Goal: Transaction & Acquisition: Purchase product/service

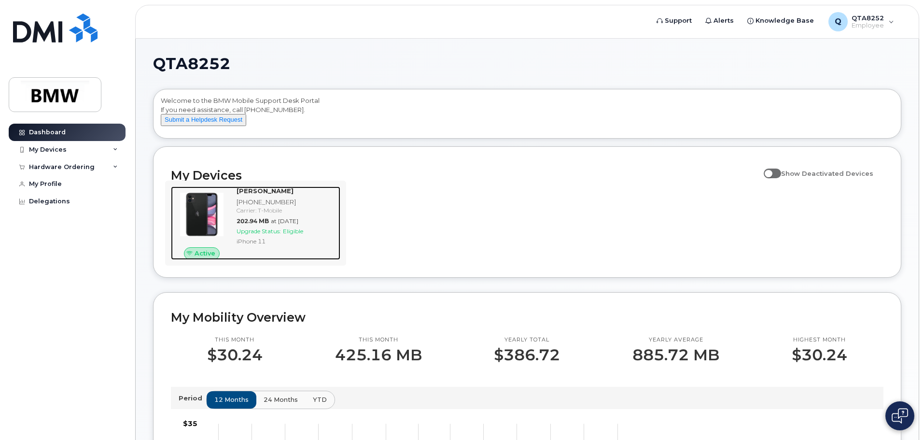
click at [295, 235] on span "Eligible" at bounding box center [293, 230] width 20 height 7
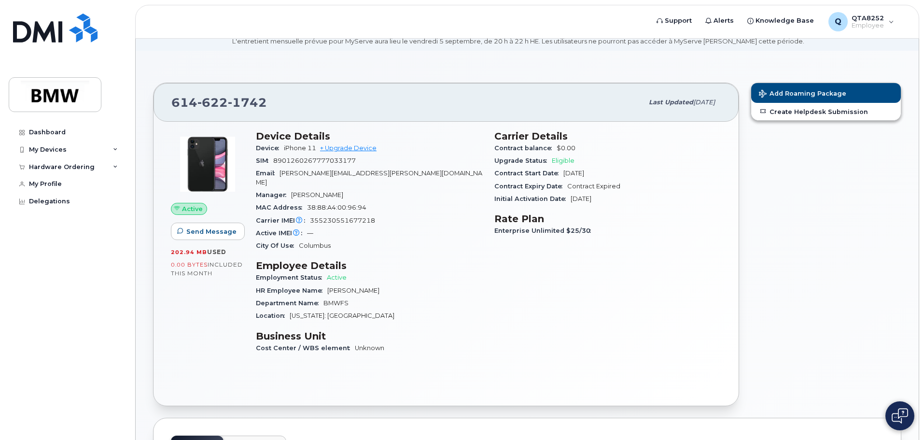
scroll to position [48, 0]
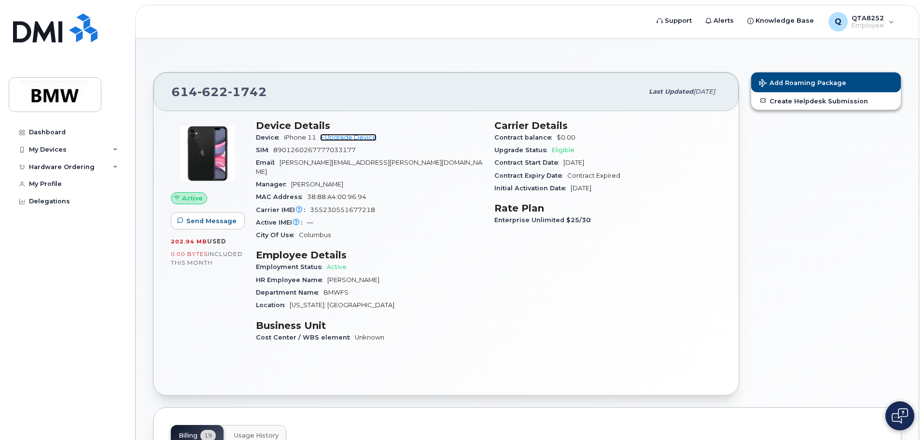
click at [356, 137] on link "+ Upgrade Device" at bounding box center [348, 137] width 56 height 7
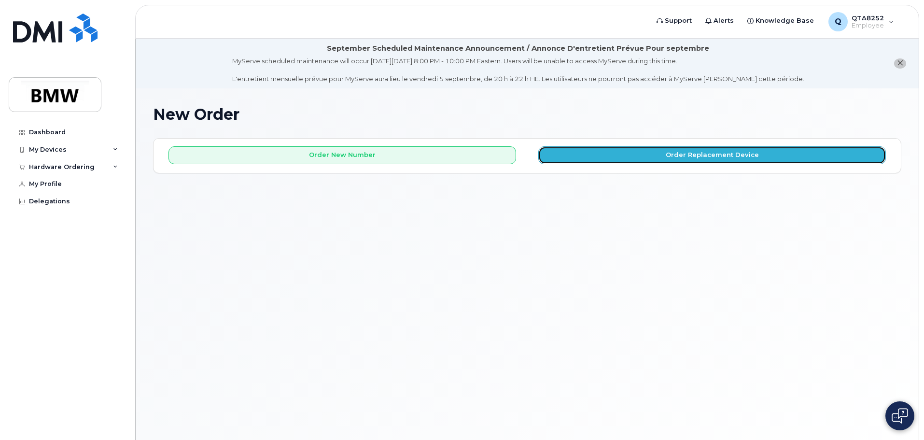
click at [723, 155] on button "Order Replacement Device" at bounding box center [712, 155] width 348 height 18
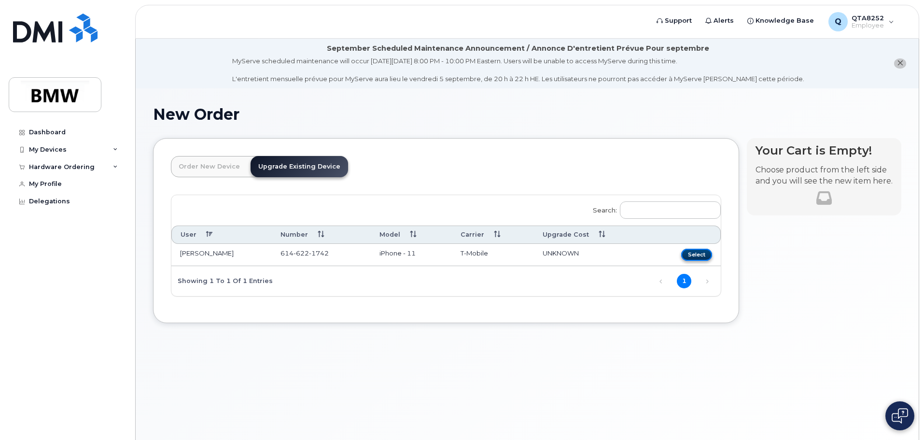
click at [684, 252] on button "Select" at bounding box center [696, 255] width 31 height 12
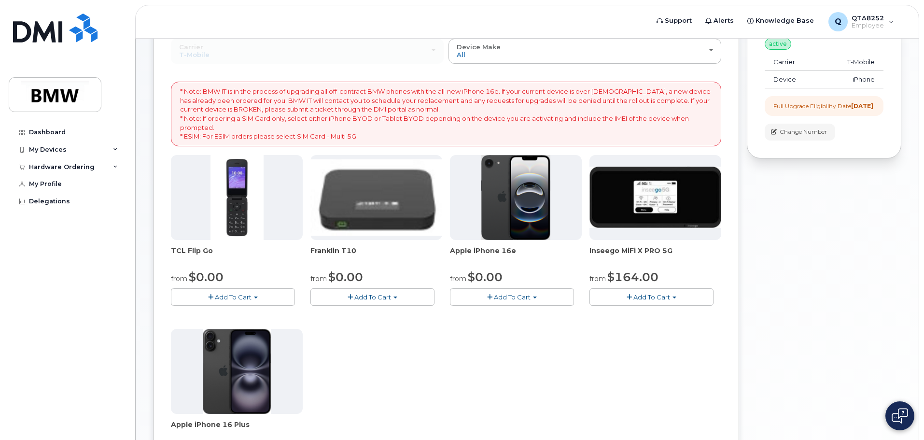
scroll to position [145, 0]
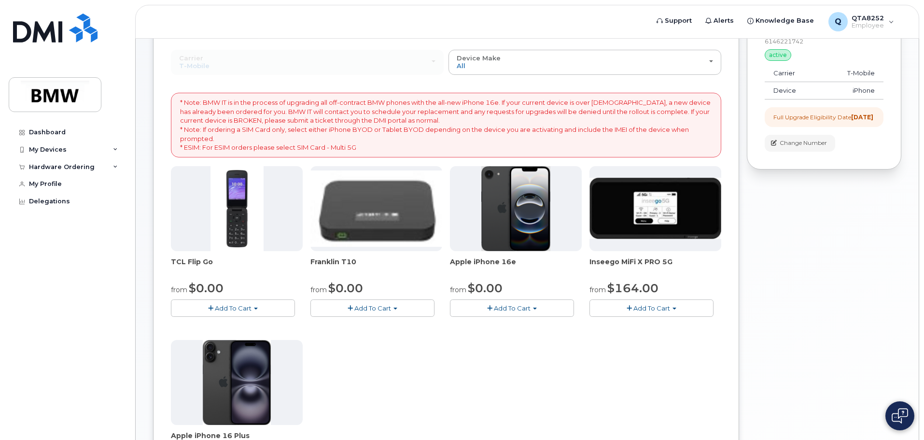
drag, startPoint x: 462, startPoint y: 265, endPoint x: 520, endPoint y: 262, distance: 58.5
click at [520, 262] on span "Apple iPhone 16e" at bounding box center [516, 266] width 132 height 19
click at [520, 267] on span "Apple iPhone 16e" at bounding box center [516, 266] width 132 height 19
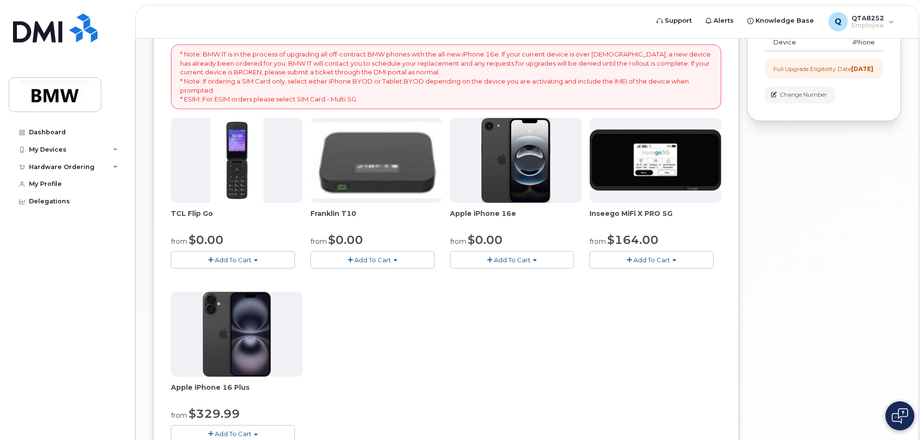
click at [466, 311] on div "TCL Flip Go from $0.00 Add To Cart $0.00 - 30 month Upgrade $96.00 - Full Price…" at bounding box center [446, 288] width 550 height 340
